Goal: Information Seeking & Learning: Learn about a topic

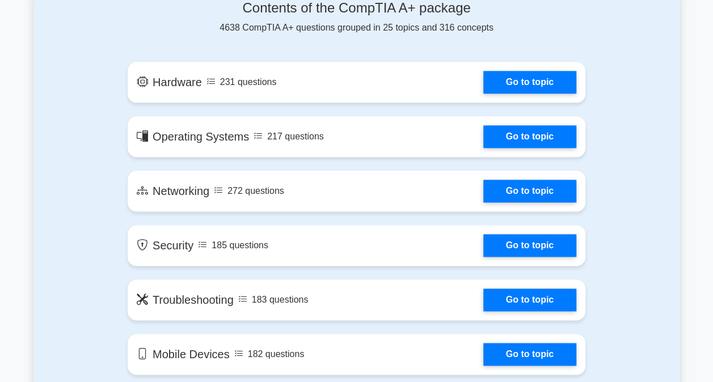
scroll to position [681, 0]
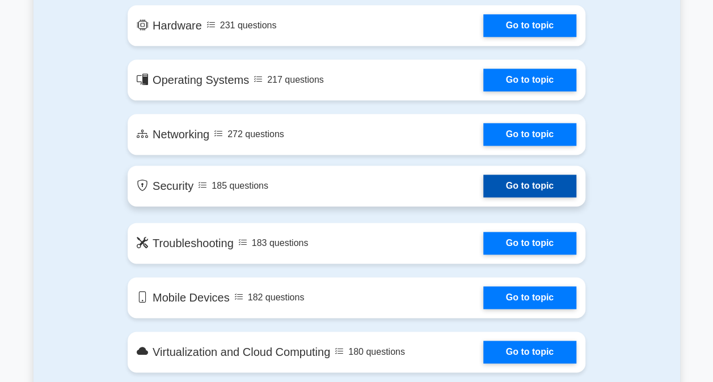
click at [483, 185] on link "Go to topic" at bounding box center [529, 186] width 93 height 23
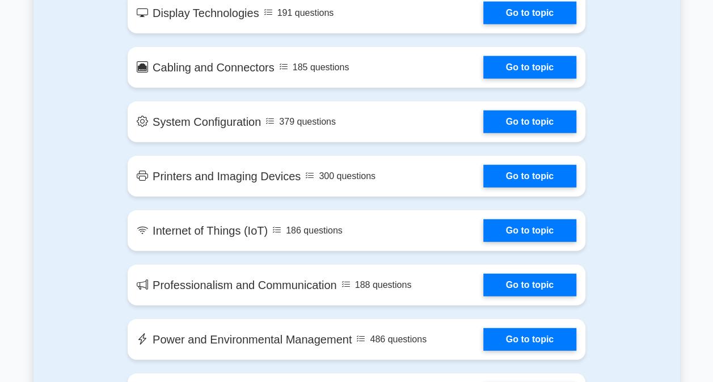
scroll to position [1419, 0]
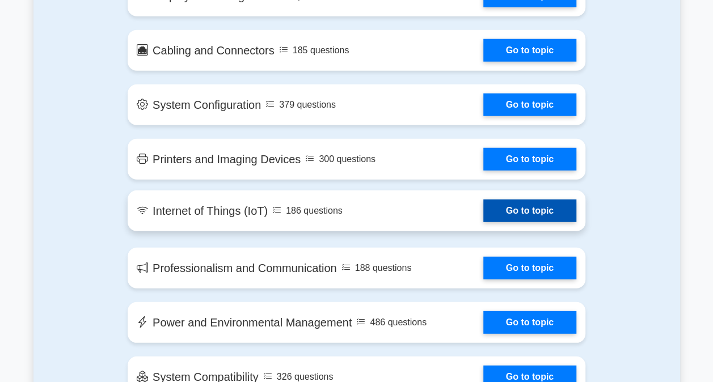
click at [483, 216] on link "Go to topic" at bounding box center [529, 211] width 93 height 23
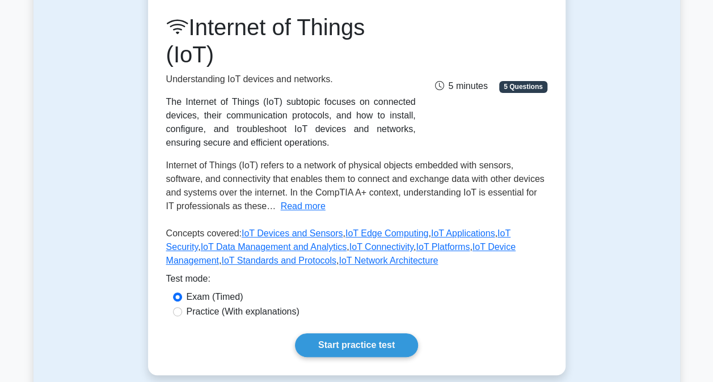
scroll to position [170, 0]
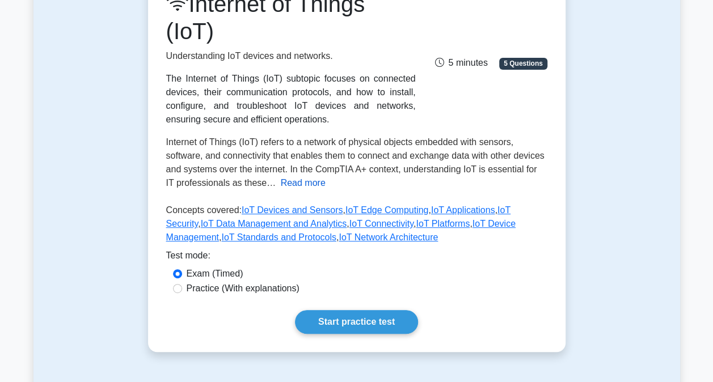
click at [293, 185] on button "Read more" at bounding box center [303, 183] width 45 height 14
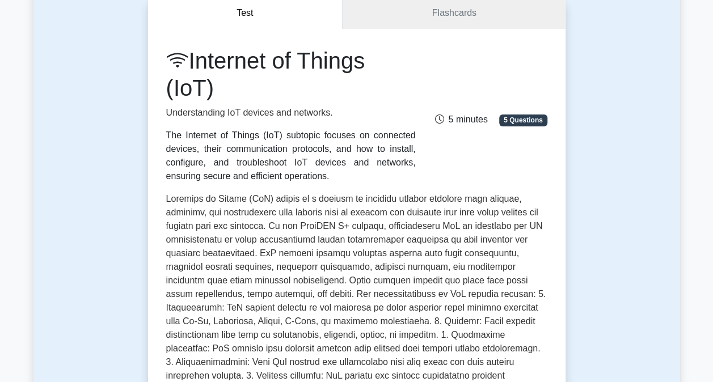
scroll to position [0, 0]
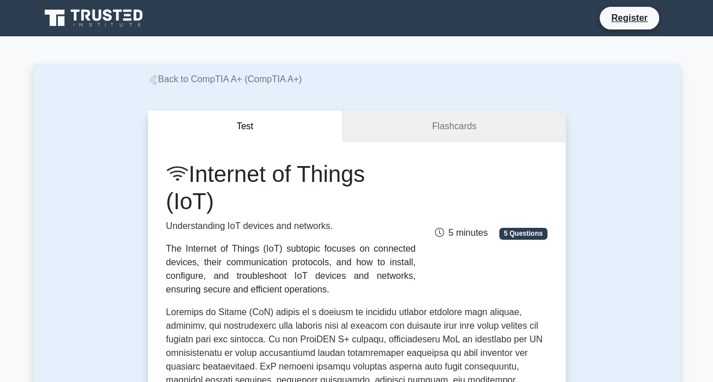
click at [427, 135] on link "Flashcards" at bounding box center [454, 127] width 222 height 32
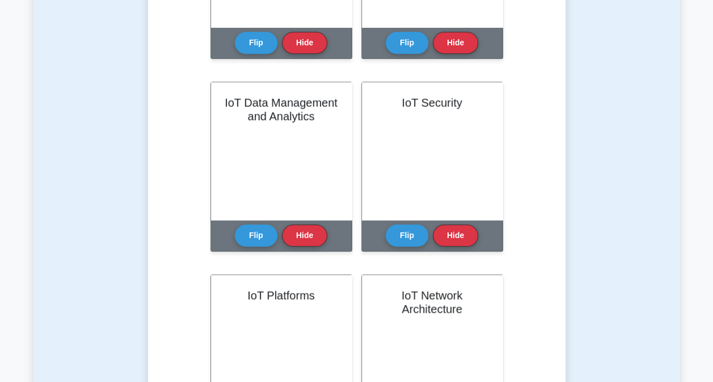
scroll to position [57, 0]
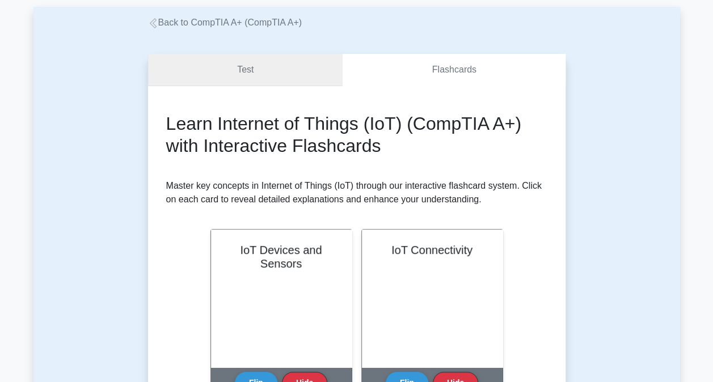
click at [254, 77] on link "Test" at bounding box center [245, 70] width 195 height 32
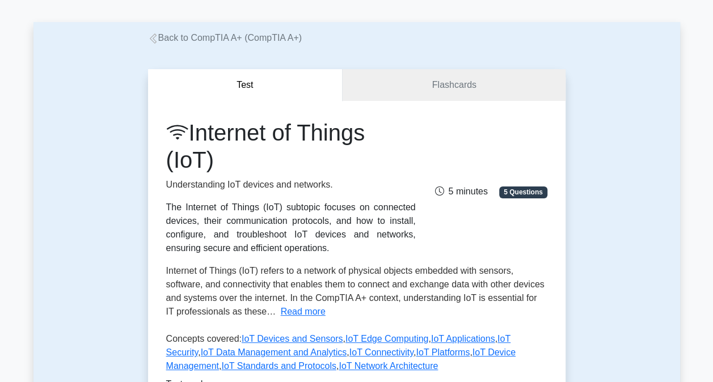
scroll to position [57, 0]
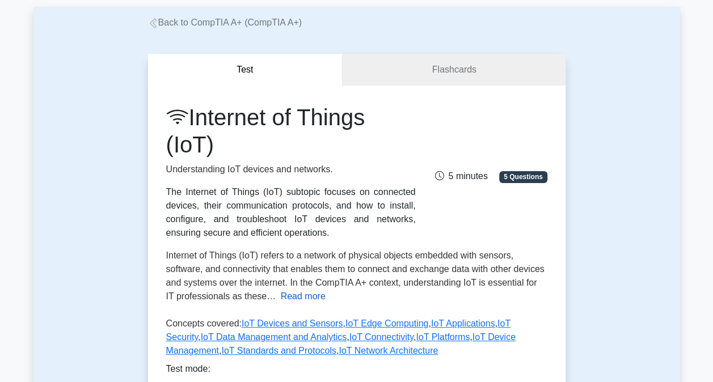
click at [286, 298] on button "Read more" at bounding box center [303, 297] width 45 height 14
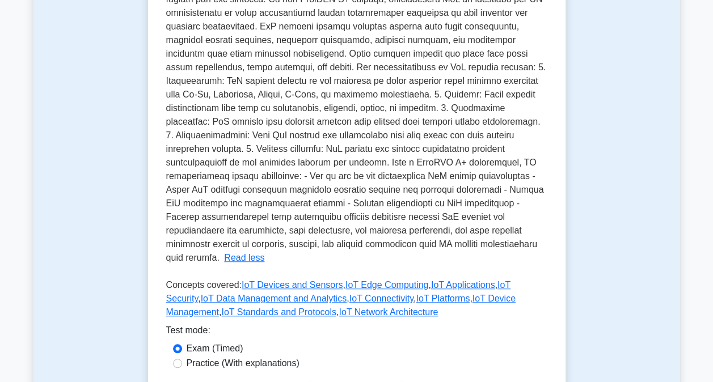
scroll to position [397, 0]
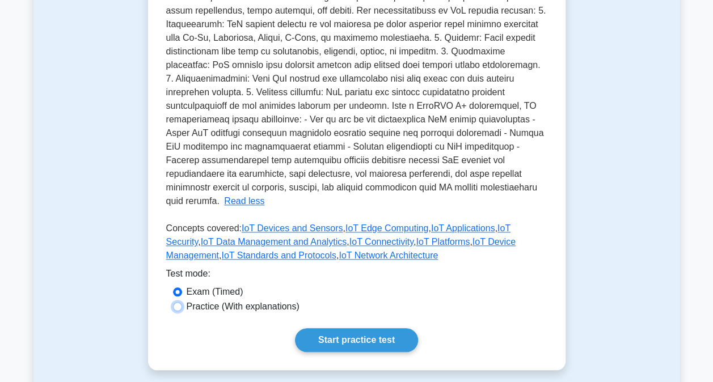
click at [174, 302] on input "Practice (With explanations)" at bounding box center [177, 306] width 9 height 9
radio input "true"
click at [179, 288] on input "Exam (Timed)" at bounding box center [177, 292] width 9 height 9
radio input "true"
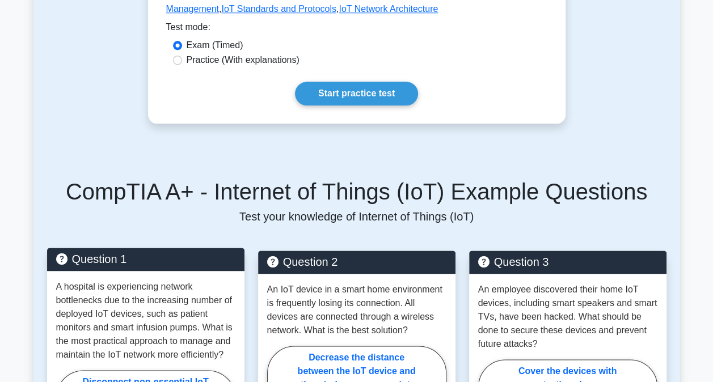
scroll to position [581, 0]
